Goal: Information Seeking & Learning: Learn about a topic

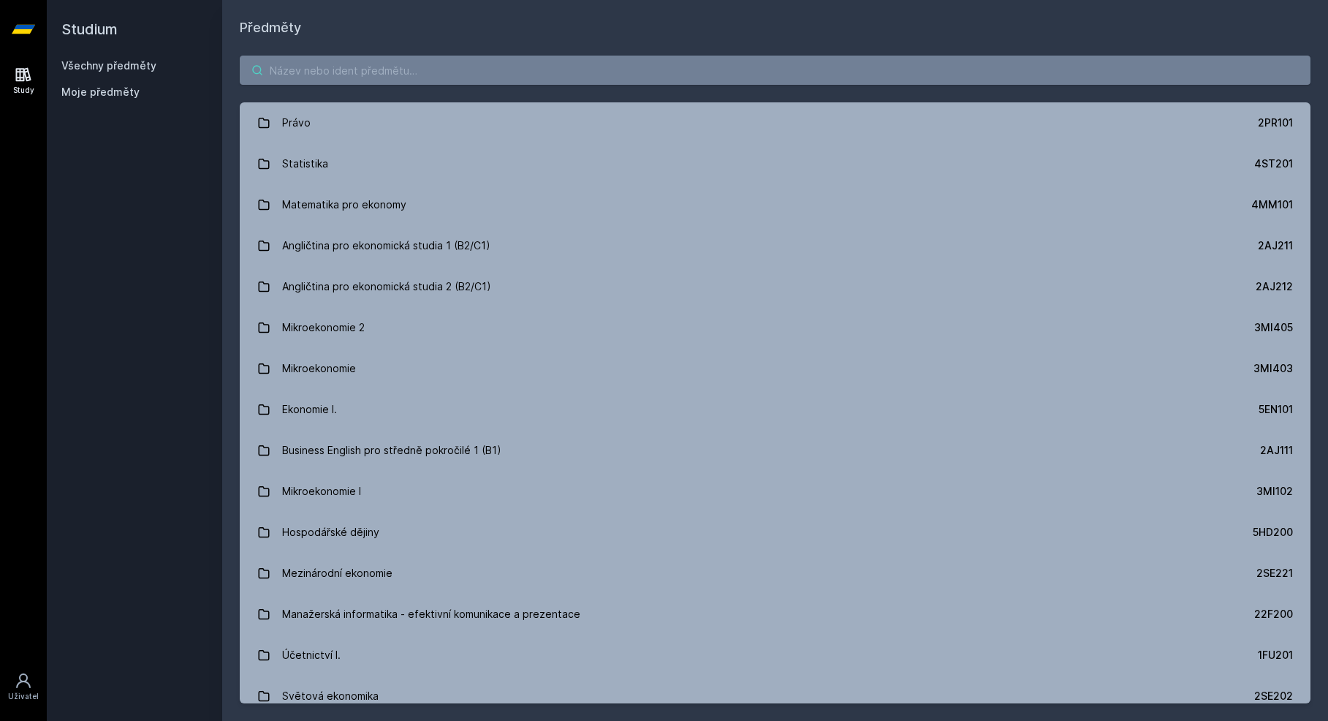
click at [585, 75] on input "search" at bounding box center [775, 70] width 1071 height 29
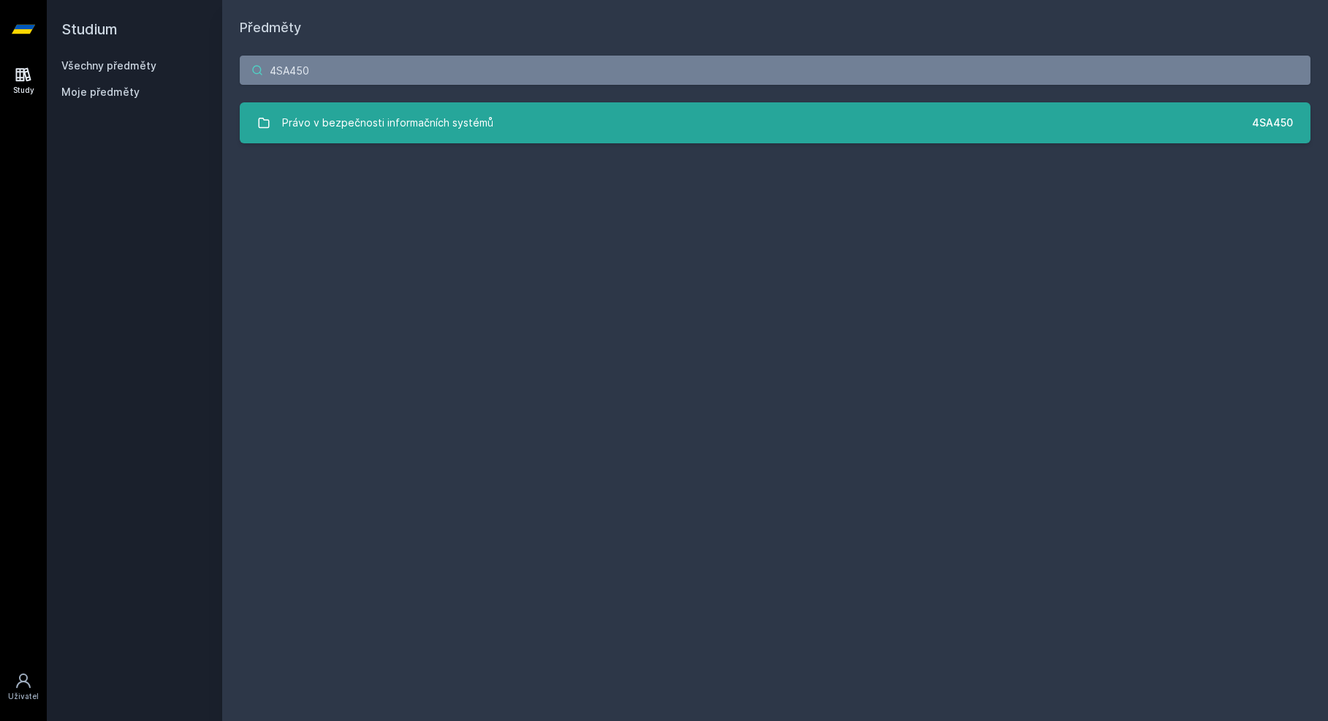
type input "4SA450"
click at [373, 136] on div "Právo v bezpečnosti informačních systémů" at bounding box center [387, 122] width 211 height 29
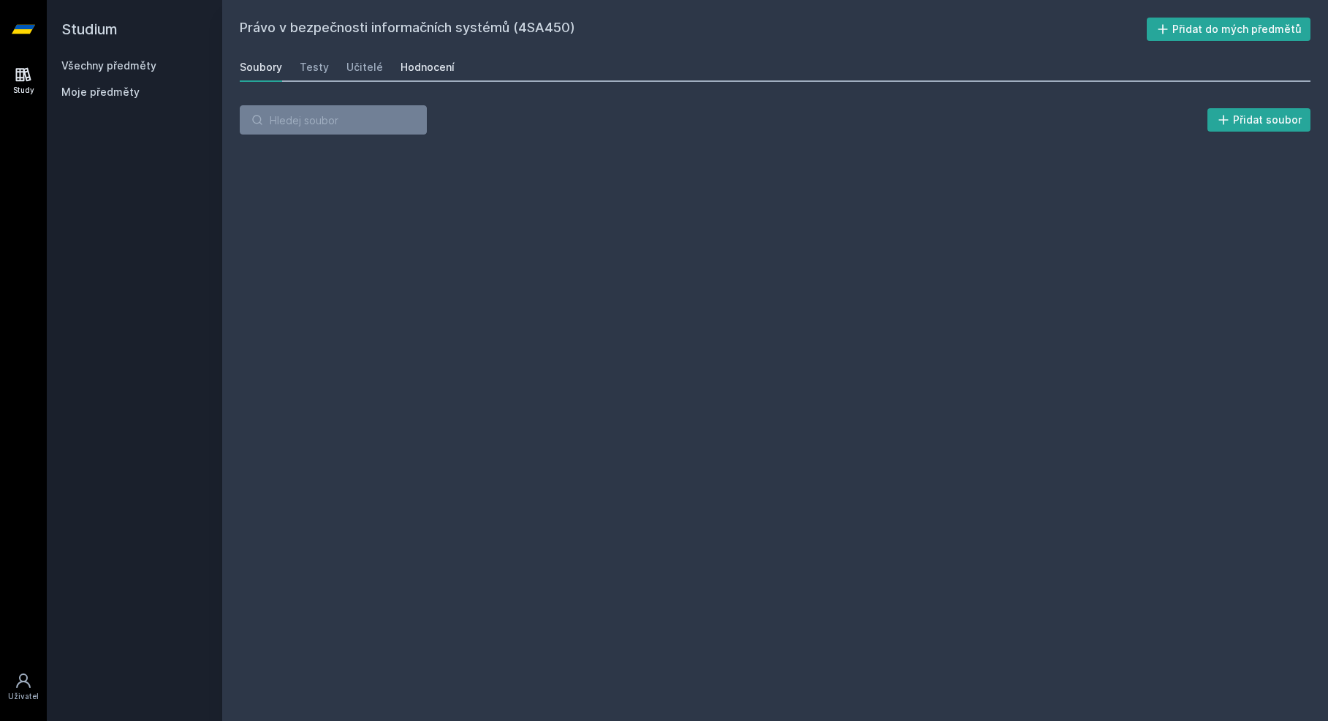
click at [437, 58] on link "Hodnocení" at bounding box center [428, 67] width 54 height 29
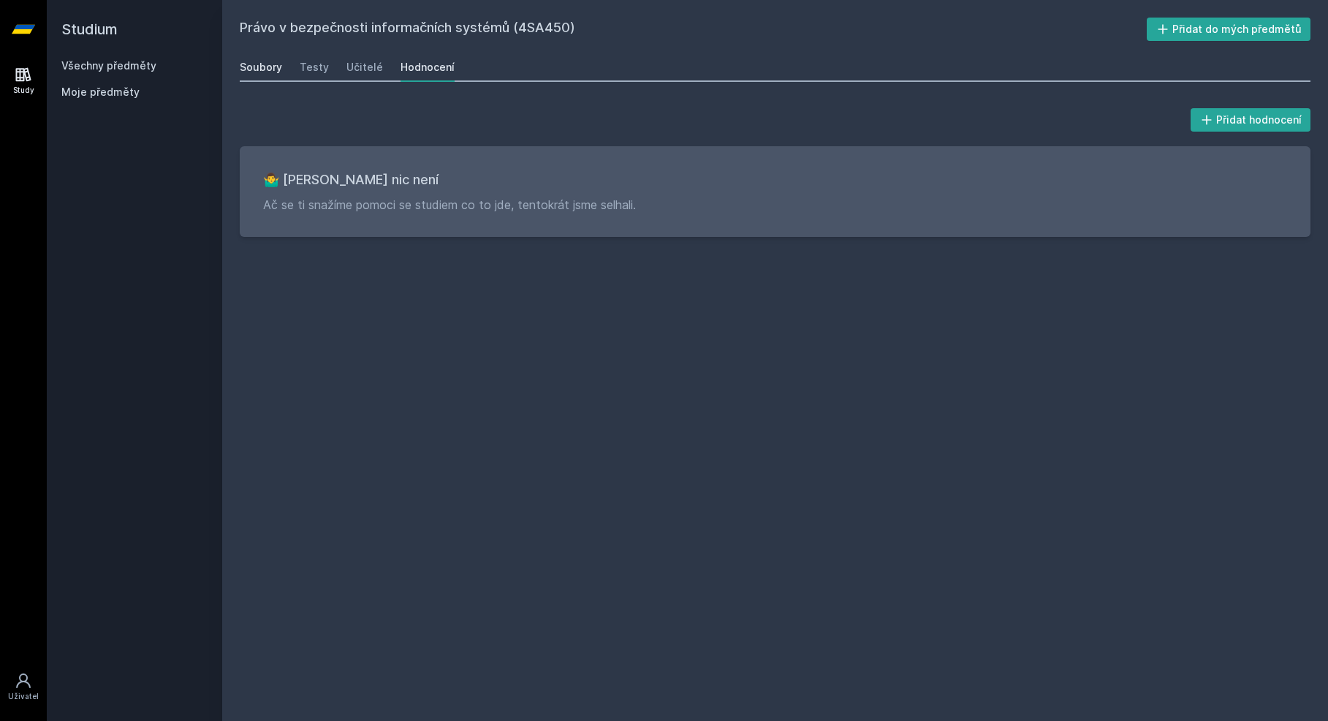
click at [275, 64] on div "Soubory" at bounding box center [261, 67] width 42 height 15
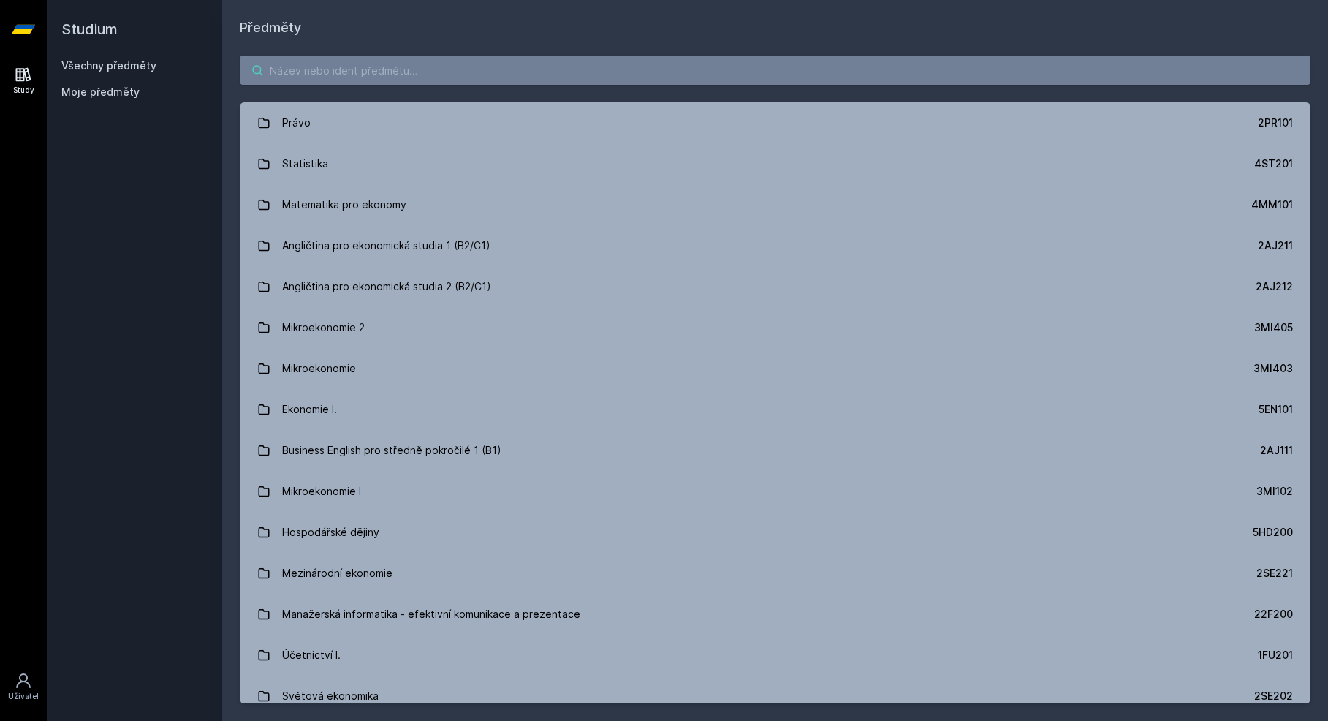
click at [276, 69] on input "search" at bounding box center [775, 70] width 1071 height 29
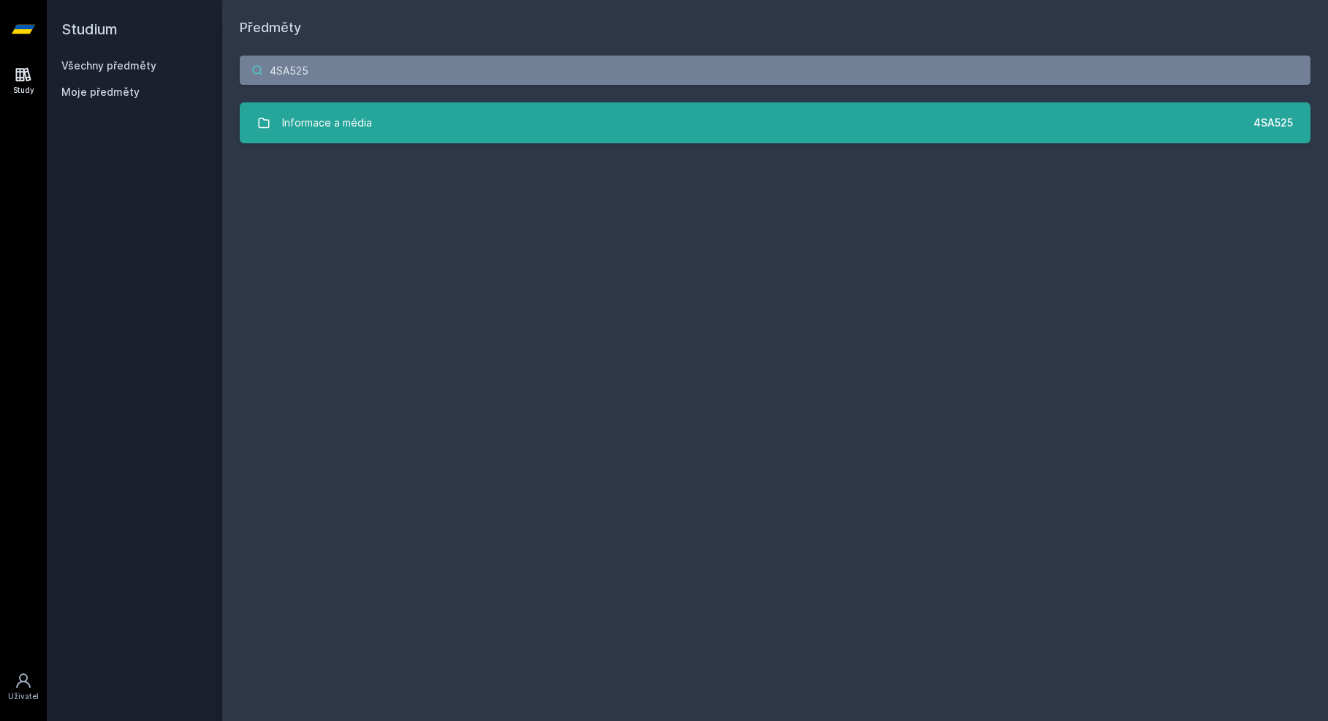
type input "4SA525"
click at [397, 142] on link "Informace a média 4SA525" at bounding box center [775, 122] width 1071 height 41
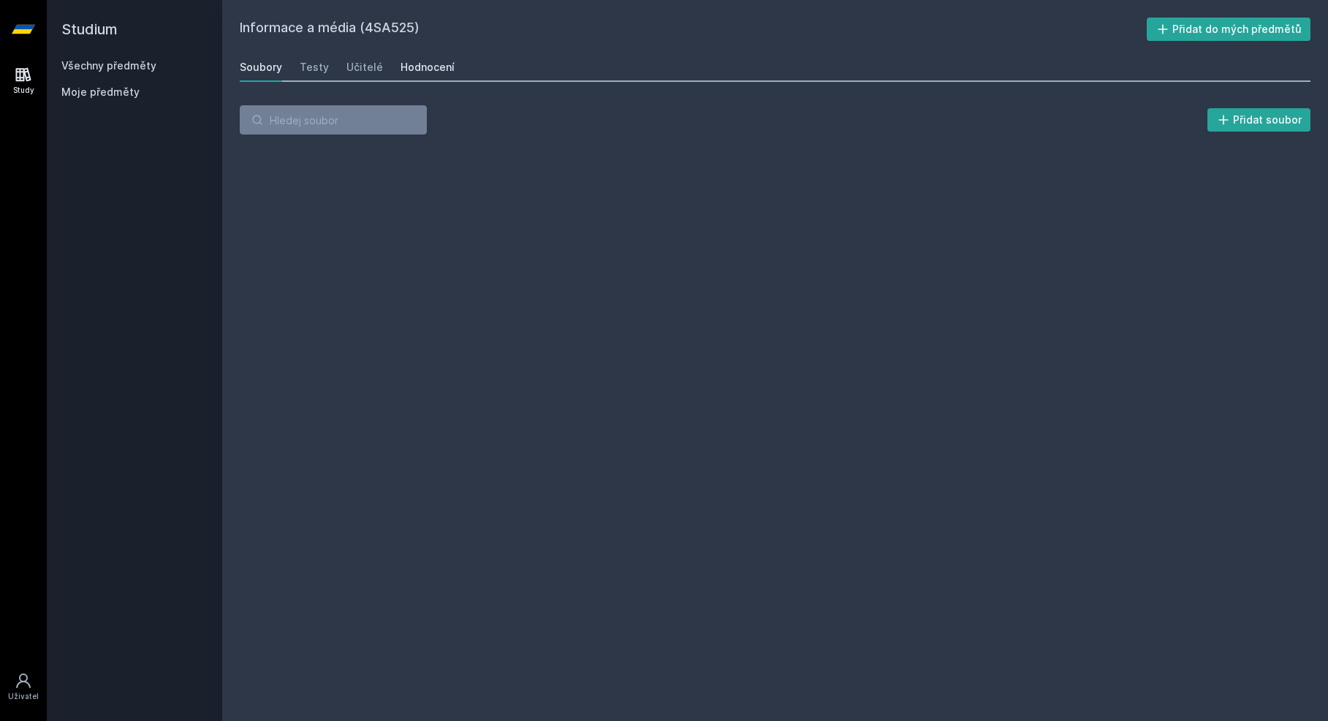
click at [415, 69] on div "Hodnocení" at bounding box center [428, 67] width 54 height 15
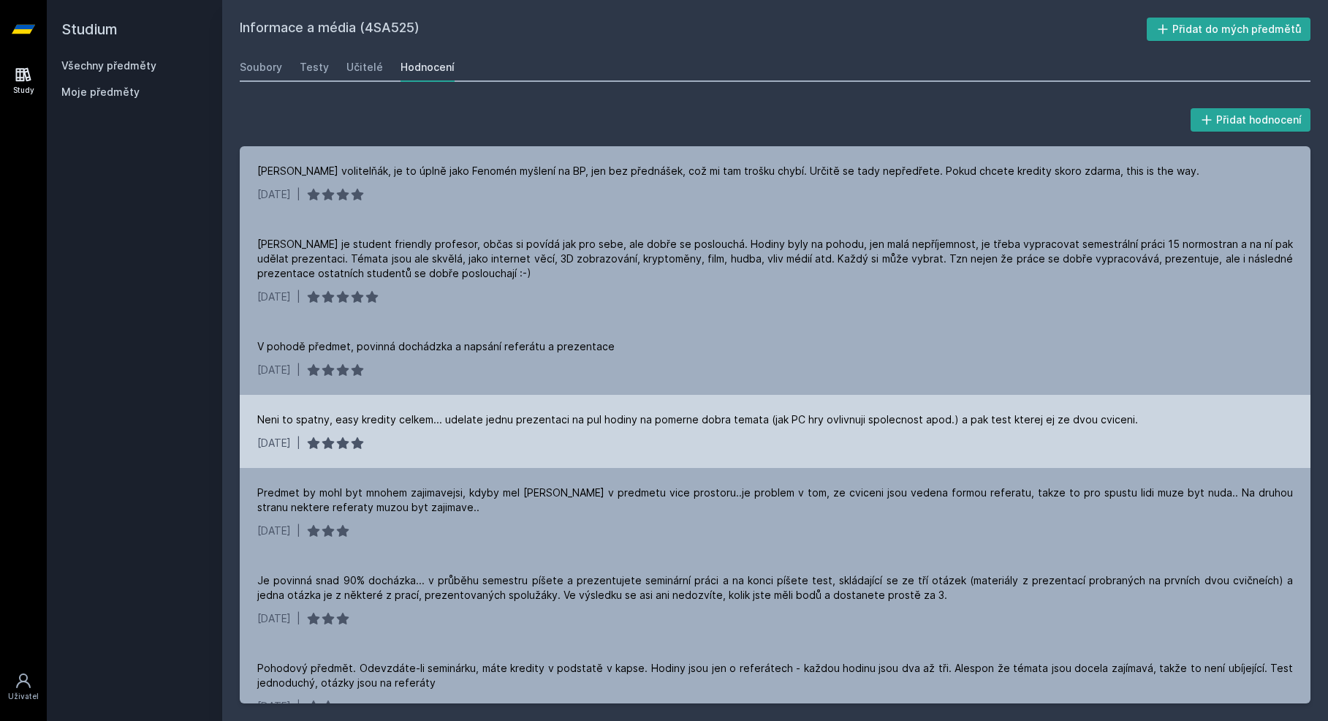
scroll to position [175, 0]
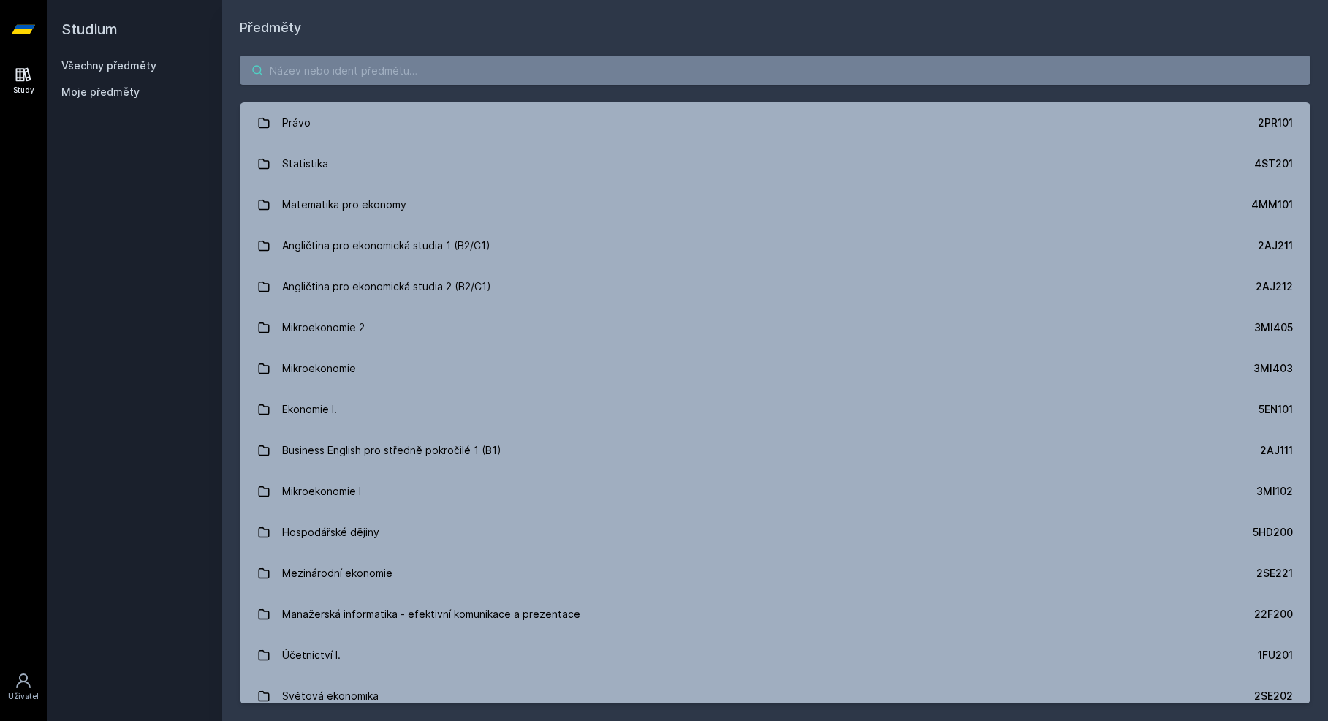
click at [338, 75] on input "search" at bounding box center [775, 70] width 1071 height 29
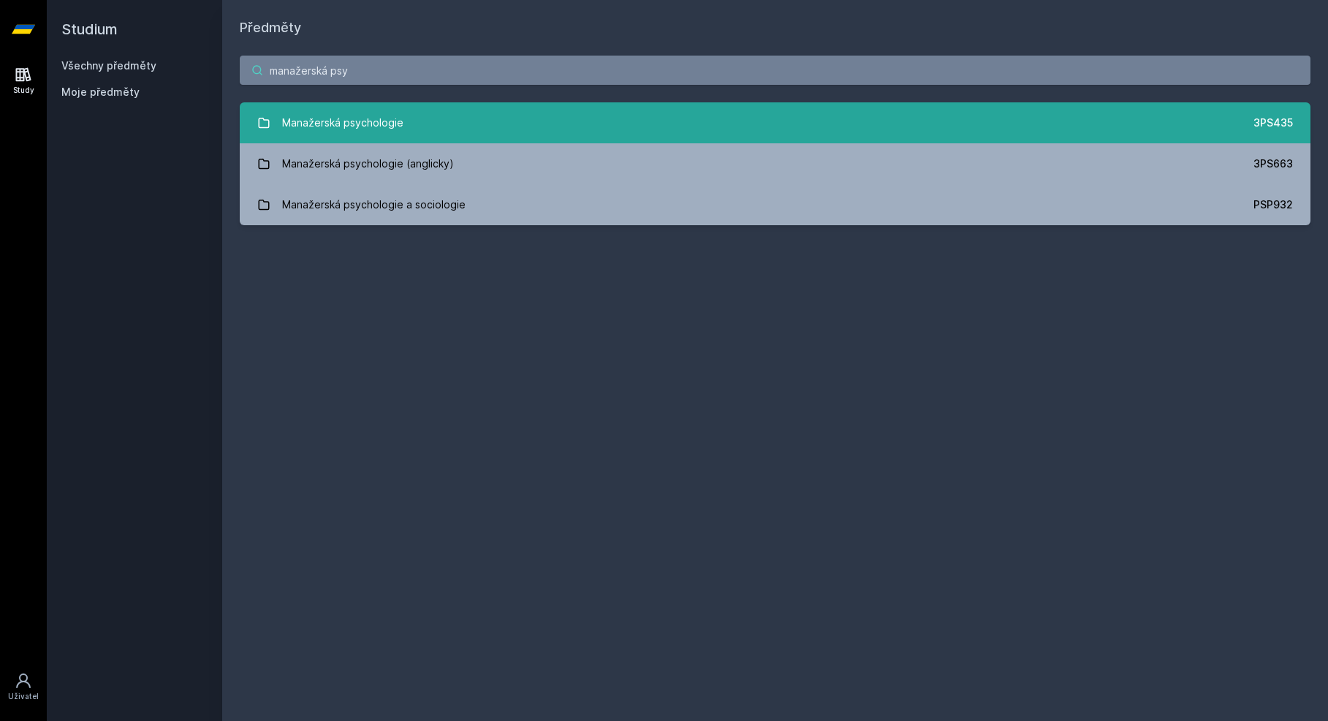
type input "manažerská psy"
click at [419, 130] on link "Manažerská psychologie 3PS435" at bounding box center [775, 122] width 1071 height 41
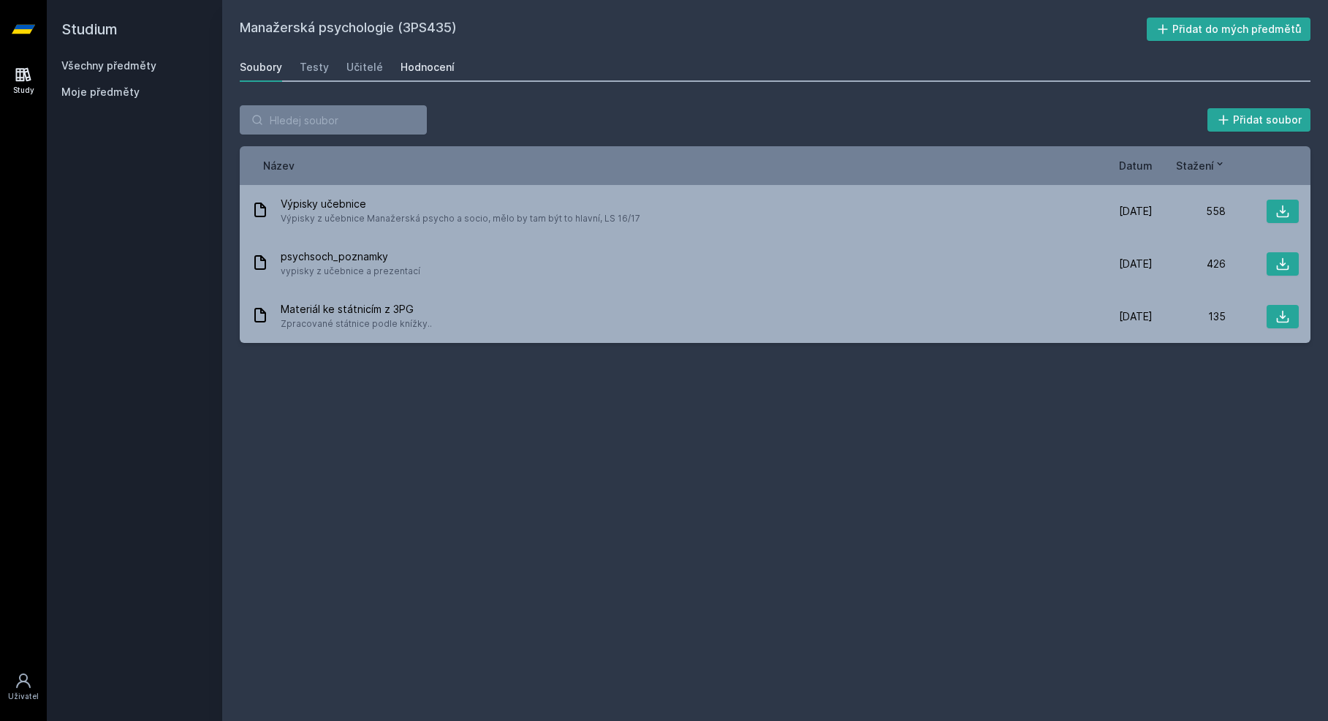
click at [422, 66] on div "Hodnocení" at bounding box center [428, 67] width 54 height 15
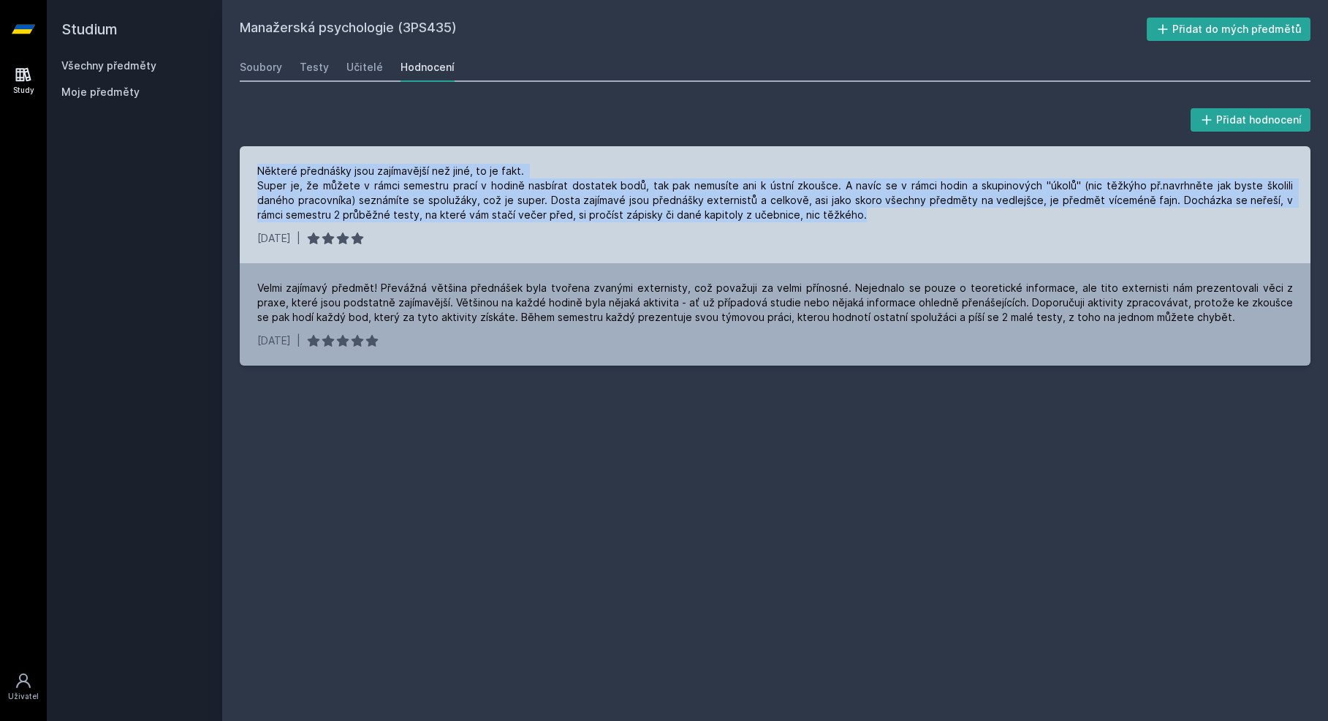
drag, startPoint x: 360, startPoint y: 171, endPoint x: 944, endPoint y: 227, distance: 585.9
click at [944, 227] on div "Některé přednášky jsou zajímavější než jiné, to je fakt. Super je, že můžete v …" at bounding box center [775, 204] width 1071 height 117
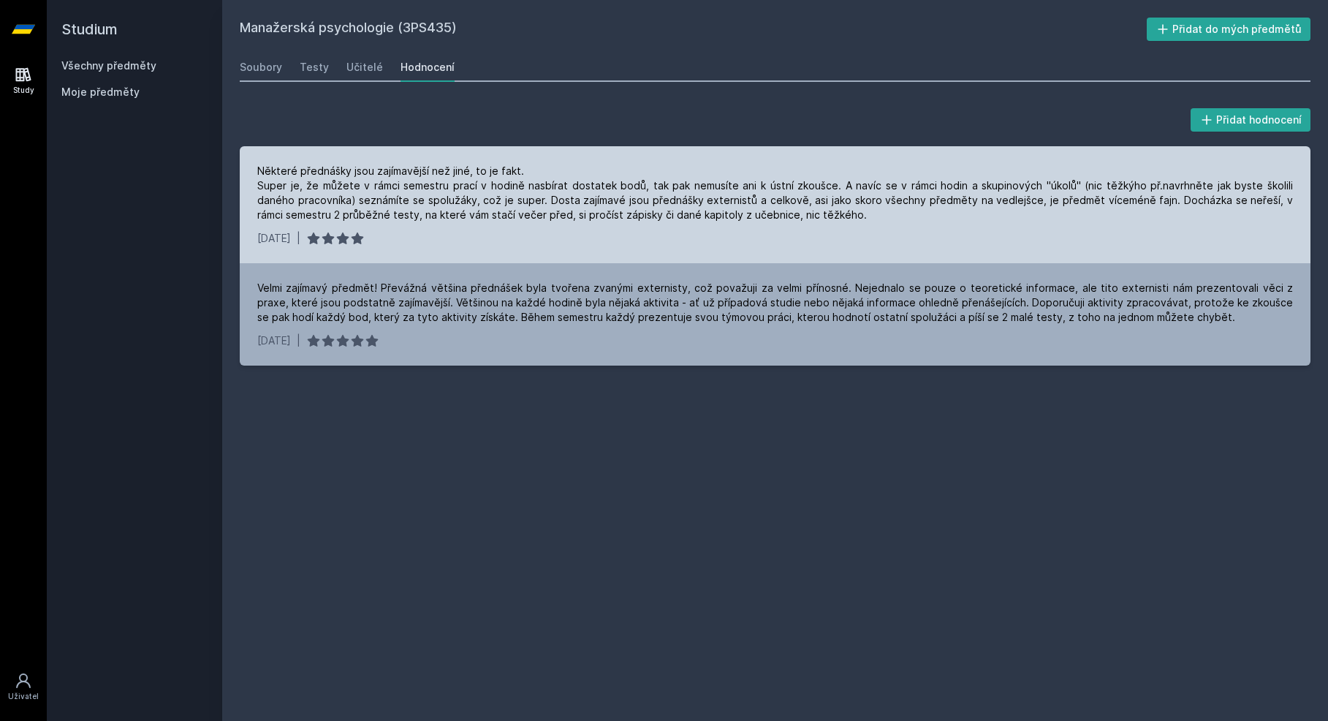
click at [854, 229] on div "Některé přednášky jsou zajímavější než jiné, to je fakt. Super je, že můžete v …" at bounding box center [775, 204] width 1071 height 117
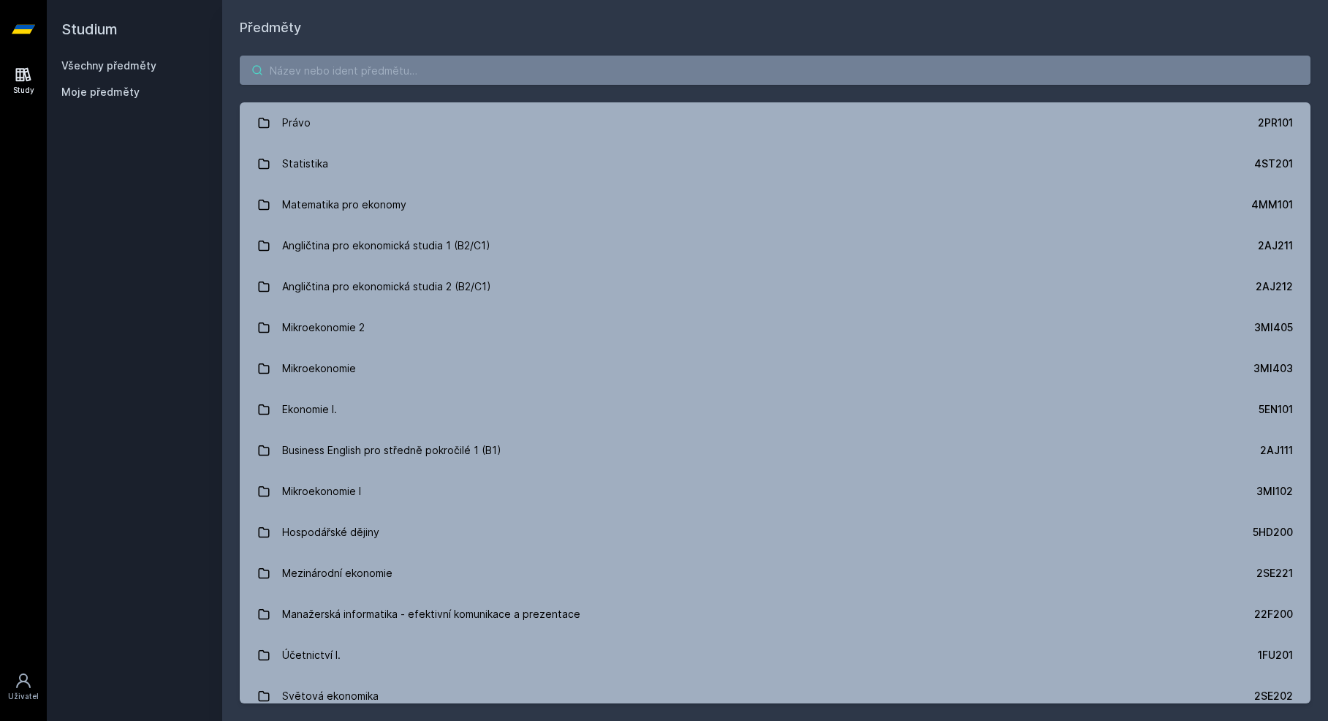
click at [303, 76] on input "search" at bounding box center [775, 70] width 1071 height 29
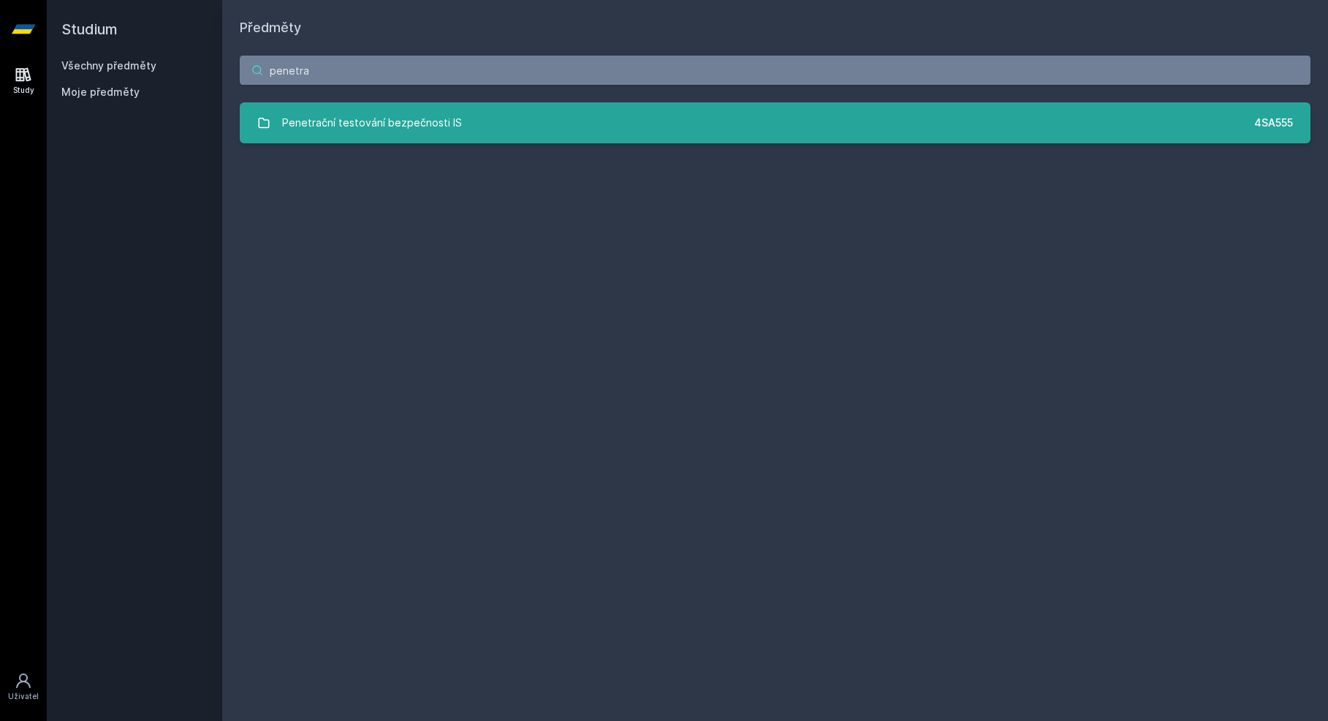
type input "penetra"
click at [372, 108] on div "Penetrační testování bezpečnosti IS" at bounding box center [372, 122] width 180 height 29
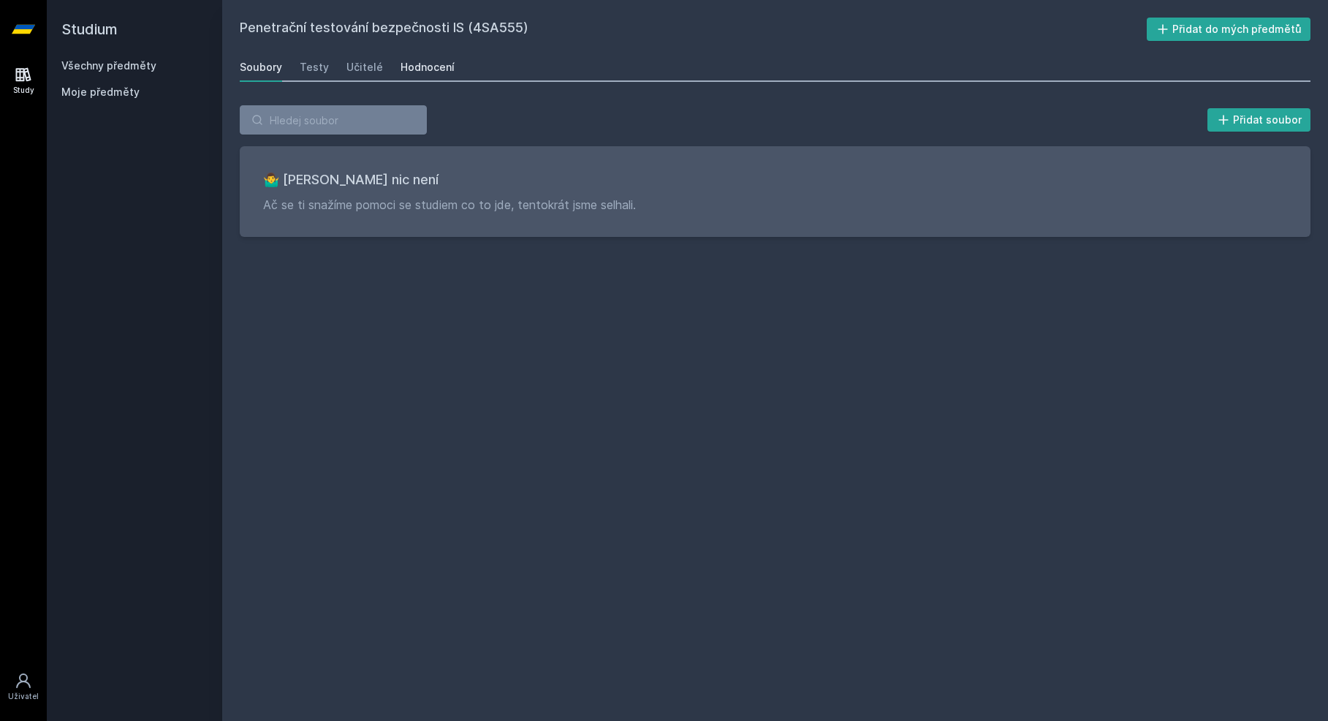
click at [403, 69] on div "Hodnocení" at bounding box center [428, 67] width 54 height 15
